Goal: Task Accomplishment & Management: Manage account settings

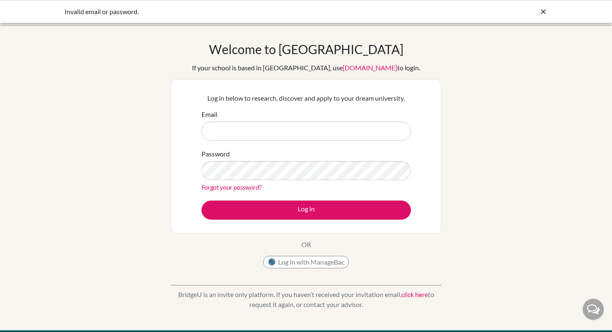
click at [260, 119] on div "Email" at bounding box center [307, 125] width 210 height 31
click at [263, 127] on input "Email" at bounding box center [307, 131] width 210 height 19
click at [277, 127] on input "Email" at bounding box center [307, 131] width 210 height 19
type input "27renee.erawan@sis-kg.org"
